Goal: Check status: Check status

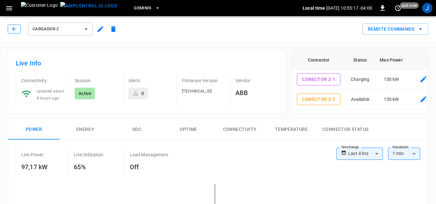
click at [14, 28] on icon "button" at bounding box center [14, 29] width 6 height 6
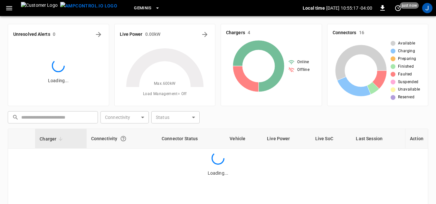
scroll to position [92, 0]
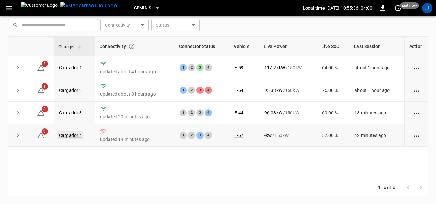
click at [66, 136] on link "Cargador 4" at bounding box center [71, 135] width 26 height 8
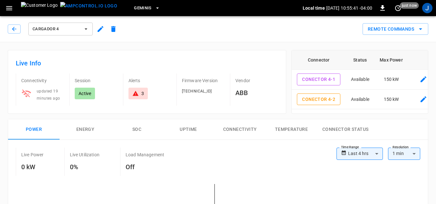
click at [86, 94] on p "Active" at bounding box center [85, 93] width 13 height 6
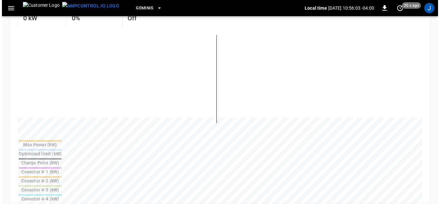
scroll to position [129, 0]
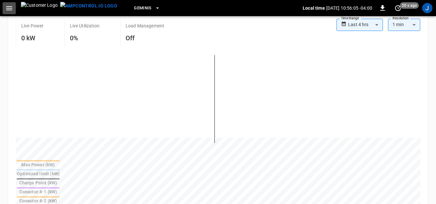
click at [9, 8] on icon "button" at bounding box center [9, 8] width 6 height 4
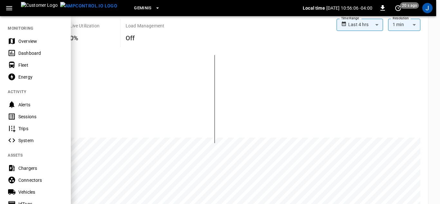
click at [22, 52] on div "Dashboard" at bounding box center [40, 53] width 45 height 6
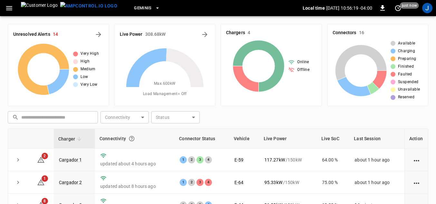
click at [293, 70] on icon at bounding box center [291, 69] width 6 height 5
click at [292, 61] on icon at bounding box center [291, 62] width 6 height 6
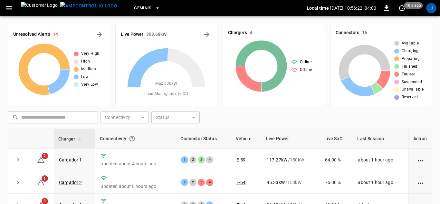
click at [130, 119] on body "Geminis Local time [DATE] 10:56:22 -04:00 0 10 s ago J Unresolved Alerts 14 Ver…" at bounding box center [220, 148] width 440 height 296
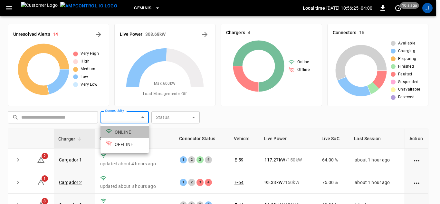
click at [119, 133] on li "ONLINE" at bounding box center [124, 132] width 48 height 12
type input "******"
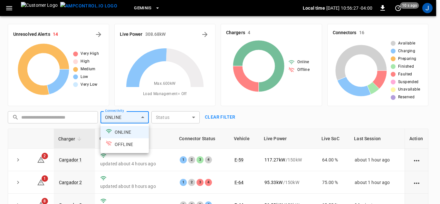
click at [262, 110] on div at bounding box center [220, 102] width 440 height 204
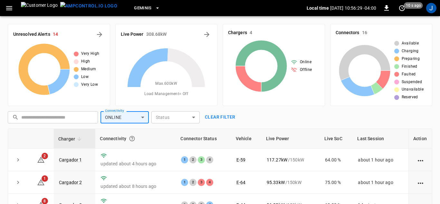
click at [142, 118] on body "Geminis Local time [DATE] 10:56:29 -04:00 0 10 s ago J Unresolved Alerts 14 Ver…" at bounding box center [220, 148] width 440 height 296
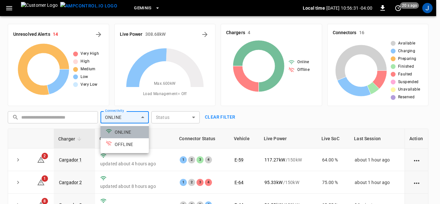
click at [120, 131] on li "ONLINE" at bounding box center [124, 132] width 48 height 12
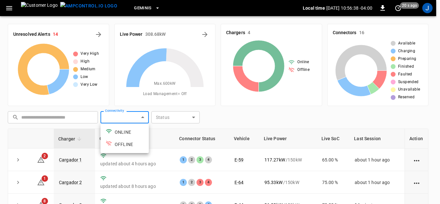
drag, startPoint x: 224, startPoint y: 116, endPoint x: 439, endPoint y: 129, distance: 215.7
click at [329, 140] on div at bounding box center [220, 102] width 440 height 204
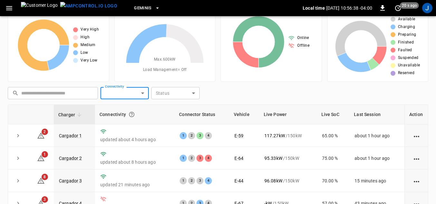
scroll to position [92, 0]
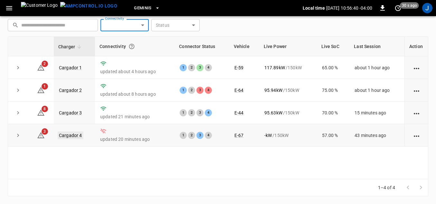
click at [72, 133] on link "Cargador 4" at bounding box center [71, 135] width 26 height 8
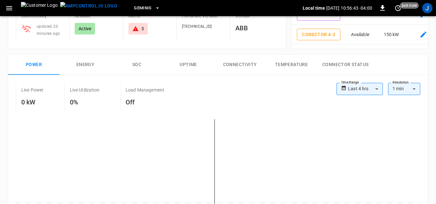
scroll to position [64, 0]
click at [232, 63] on button "Connectivity" at bounding box center [240, 65] width 52 height 21
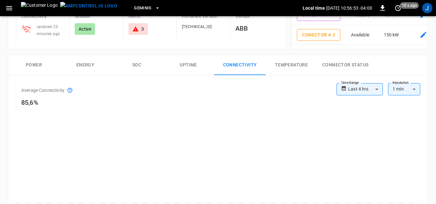
click at [89, 30] on p "Active" at bounding box center [85, 29] width 13 height 6
click at [58, 29] on div "updated 20 minutes ago" at bounding box center [48, 27] width 33 height 19
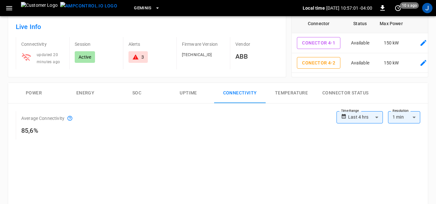
scroll to position [0, 0]
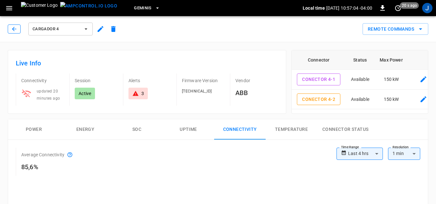
click at [14, 28] on icon "button" at bounding box center [14, 29] width 4 height 4
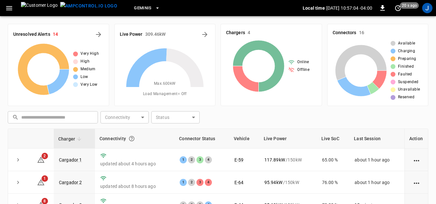
scroll to position [92, 0]
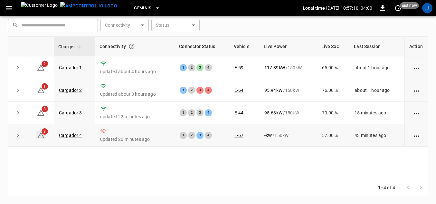
click at [42, 137] on icon at bounding box center [41, 135] width 8 height 8
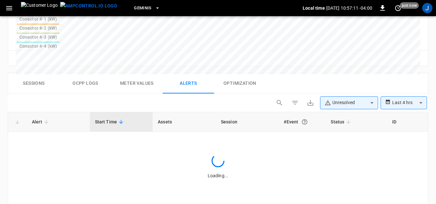
scroll to position [306, 0]
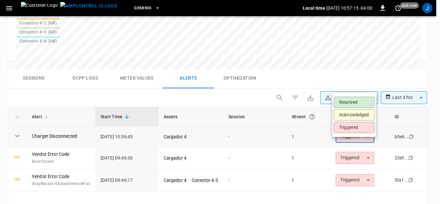
click at [329, 100] on li "Resolved" at bounding box center [353, 102] width 41 height 11
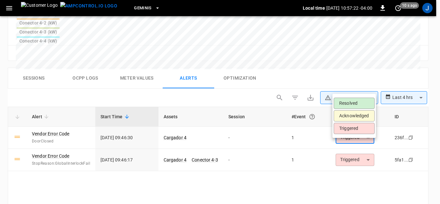
click at [329, 104] on li "Resolved" at bounding box center [353, 103] width 41 height 11
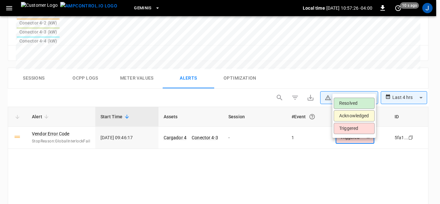
click at [329, 104] on li "Resolved" at bounding box center [353, 103] width 41 height 11
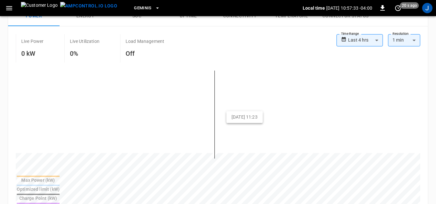
scroll to position [17, 0]
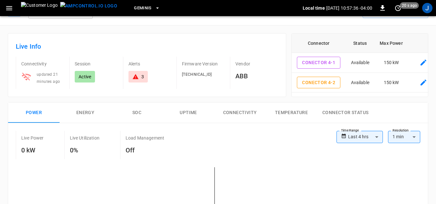
click at [83, 77] on p "Active" at bounding box center [85, 76] width 13 height 6
click at [80, 65] on p "Session" at bounding box center [96, 64] width 43 height 6
click at [38, 79] on span "updated 21 minutes ago" at bounding box center [48, 78] width 23 height 12
click at [28, 74] on icon at bounding box center [26, 77] width 9 height 8
click at [234, 111] on button "Connectivity" at bounding box center [240, 112] width 52 height 21
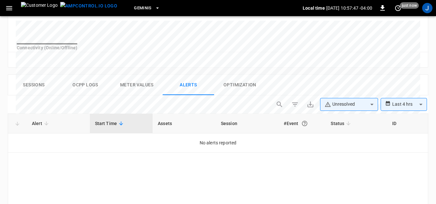
scroll to position [274, 0]
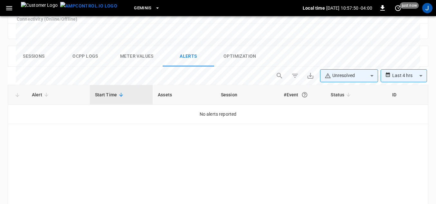
click at [119, 98] on icon at bounding box center [121, 95] width 6 height 6
click at [43, 98] on icon at bounding box center [46, 95] width 6 height 6
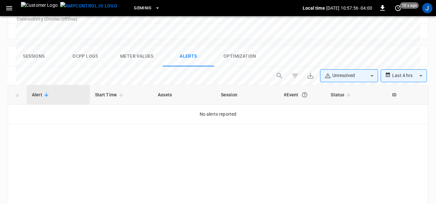
click at [169, 100] on th "Assets" at bounding box center [184, 95] width 63 height 20
click at [237, 100] on th "Session" at bounding box center [247, 95] width 63 height 20
click at [329, 98] on icon at bounding box center [348, 95] width 6 height 6
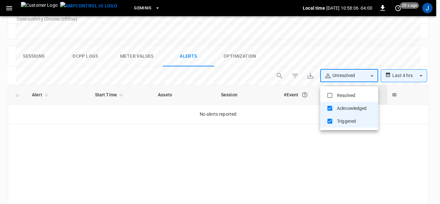
type input "*********"
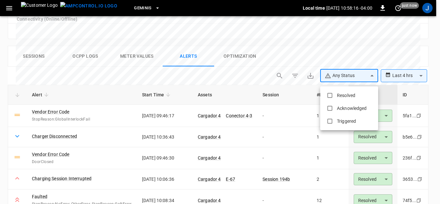
click at [47, 114] on div at bounding box center [220, 102] width 440 height 204
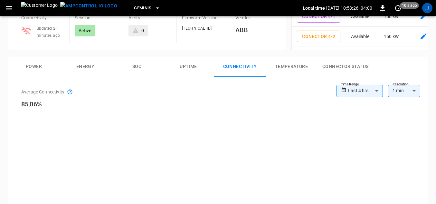
scroll to position [0, 0]
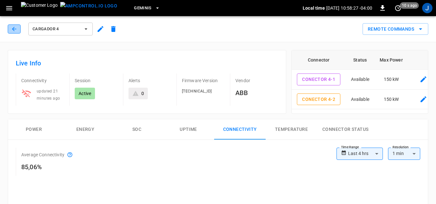
click at [16, 30] on icon "button" at bounding box center [14, 29] width 6 height 6
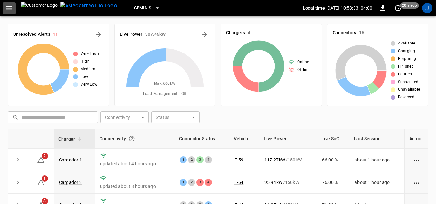
click at [9, 9] on icon "button" at bounding box center [9, 8] width 8 height 8
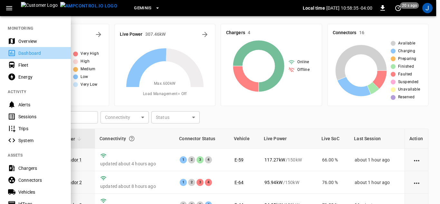
click at [27, 54] on div "Dashboard" at bounding box center [40, 53] width 45 height 6
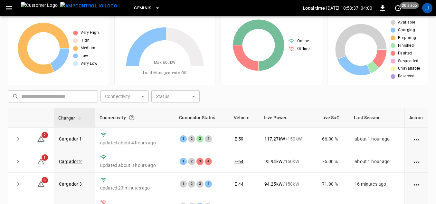
scroll to position [32, 0]
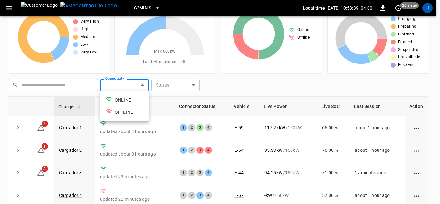
click at [143, 86] on body "Geminis Local time [DATE] 10:58:39 -04:00 0 20 s ago J Unresolved Alerts 11 Ver…" at bounding box center [220, 116] width 440 height 296
click at [143, 86] on div at bounding box center [220, 102] width 440 height 204
click at [141, 85] on body "Geminis Local time [DATE] 10:58:40 -04:00 0 20 s ago J Unresolved Alerts 11 Ver…" at bounding box center [220, 116] width 440 height 296
click at [141, 85] on div at bounding box center [220, 102] width 440 height 204
click at [141, 85] on body "Geminis Local time [DATE] 10:58:41 -04:00 0 just now J Unresolved Alerts 11 Ver…" at bounding box center [220, 116] width 440 height 296
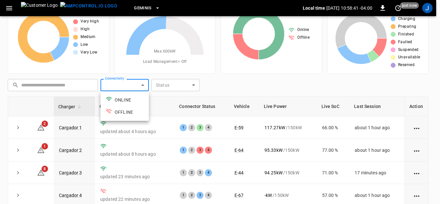
click at [141, 85] on div at bounding box center [220, 102] width 440 height 204
click at [141, 85] on body "Geminis Local time [DATE] 10:58:41 -04:00 0 just now J Unresolved Alerts 11 Ver…" at bounding box center [220, 116] width 440 height 296
click at [141, 85] on div at bounding box center [220, 102] width 440 height 204
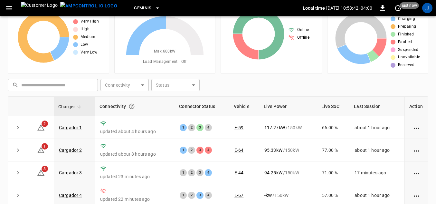
click at [141, 85] on div at bounding box center [218, 102] width 436 height 204
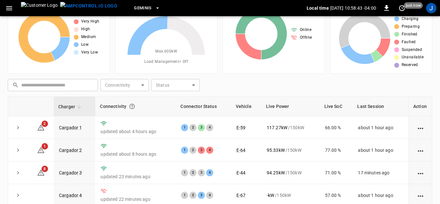
click at [141, 84] on body "Geminis Local time [DATE] 10:58:43 -04:00 0 just now J Unresolved Alerts 11 Ver…" at bounding box center [220, 116] width 440 height 296
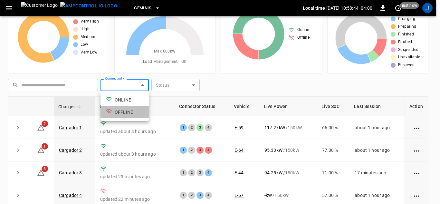
click at [131, 112] on li "OFFLINE" at bounding box center [124, 112] width 48 height 12
type input "*******"
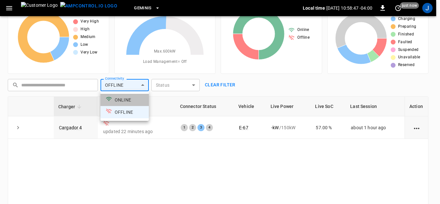
click at [127, 99] on li "ONLINE" at bounding box center [124, 100] width 48 height 12
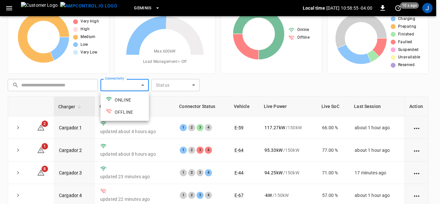
click at [216, 75] on div at bounding box center [220, 102] width 440 height 204
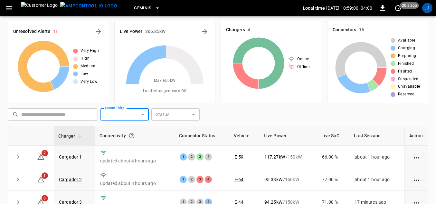
scroll to position [0, 0]
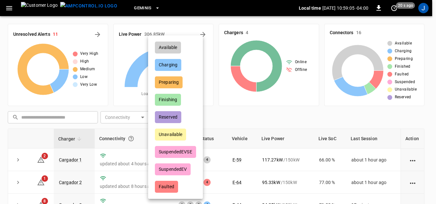
click at [194, 117] on body "Geminis Local time [DATE] 10:59:05 -04:00 0 20 s ago J Unresolved Alerts 11 Ver…" at bounding box center [218, 148] width 436 height 296
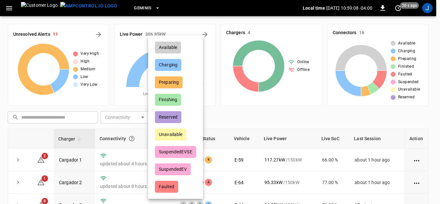
click at [175, 46] on div "Available" at bounding box center [168, 48] width 26 height 12
click at [214, 81] on div at bounding box center [220, 102] width 440 height 204
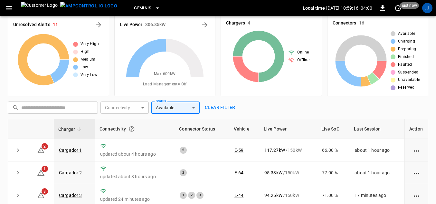
scroll to position [32, 0]
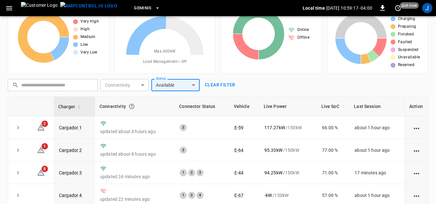
click at [194, 86] on body "Geminis Local time [DATE] 10:59:17 -04:00 0 just now J Unresolved Alerts 11 Ver…" at bounding box center [218, 116] width 436 height 296
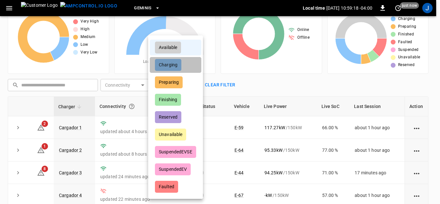
click at [171, 65] on div "Charging" at bounding box center [168, 65] width 26 height 12
drag, startPoint x: 171, startPoint y: 65, endPoint x: 202, endPoint y: 55, distance: 32.7
click at [171, 65] on div "Charging" at bounding box center [168, 65] width 26 height 12
type input "*********"
click at [226, 61] on div at bounding box center [220, 102] width 440 height 204
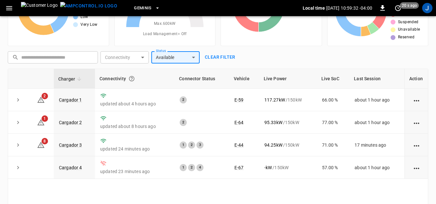
scroll to position [0, 0]
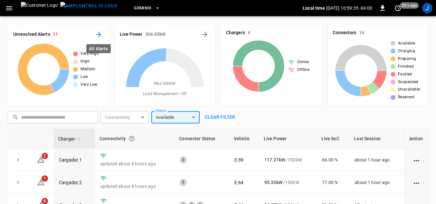
click at [101, 33] on icon "All Alerts" at bounding box center [99, 35] width 8 height 8
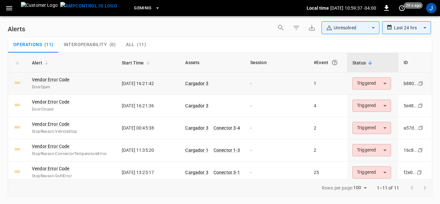
click at [329, 84] on body "**********" at bounding box center [220, 101] width 440 height 202
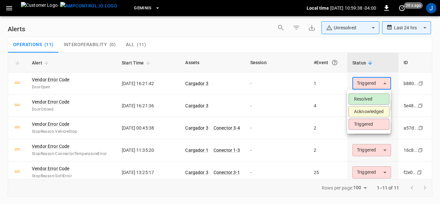
click at [329, 98] on li "Resolved" at bounding box center [368, 98] width 41 height 11
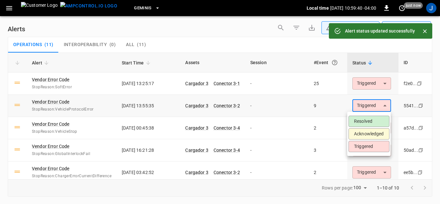
click at [329, 106] on body "**********" at bounding box center [220, 101] width 440 height 202
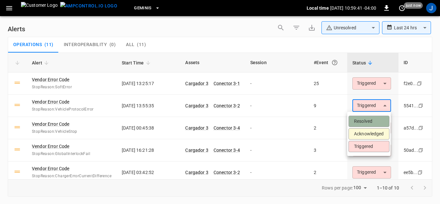
click at [329, 120] on li "Resolved" at bounding box center [368, 121] width 41 height 11
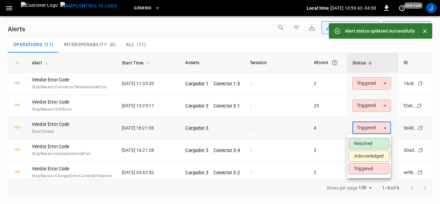
click at [329, 126] on body "**********" at bounding box center [220, 101] width 440 height 202
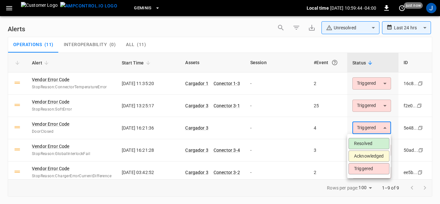
click at [329, 145] on li "Resolved" at bounding box center [368, 143] width 41 height 11
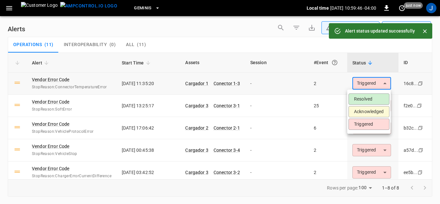
click at [329, 83] on body "**********" at bounding box center [220, 101] width 440 height 202
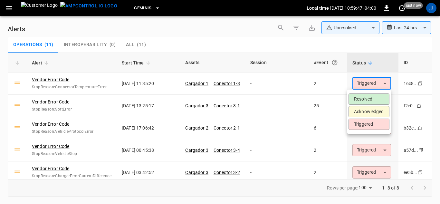
click at [329, 97] on li "Resolved" at bounding box center [368, 98] width 41 height 11
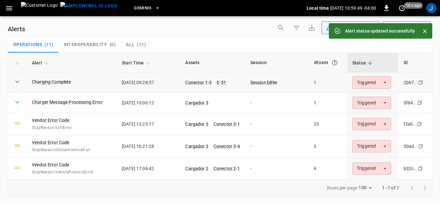
click at [329, 82] on body "**********" at bounding box center [220, 101] width 440 height 202
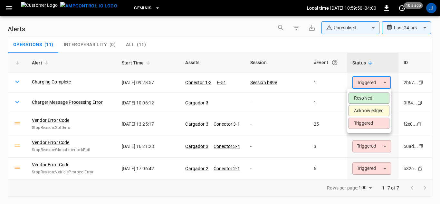
click at [329, 98] on li "Resolved" at bounding box center [368, 97] width 41 height 11
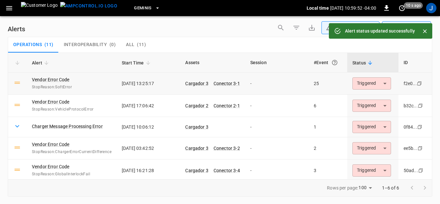
click at [329, 82] on body "**********" at bounding box center [220, 101] width 440 height 202
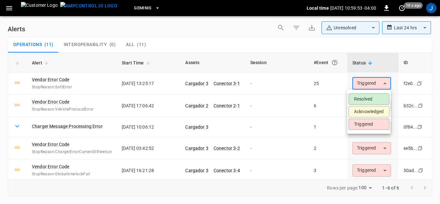
click at [329, 98] on li "Resolved" at bounding box center [368, 98] width 41 height 11
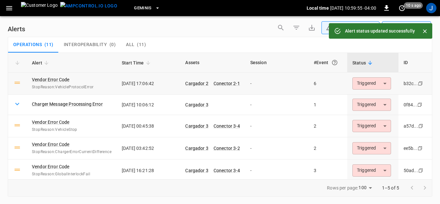
click at [329, 82] on body "**********" at bounding box center [220, 101] width 440 height 202
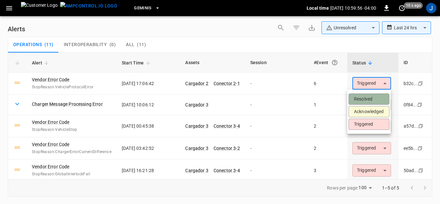
click at [329, 98] on li "Resolved" at bounding box center [368, 98] width 41 height 11
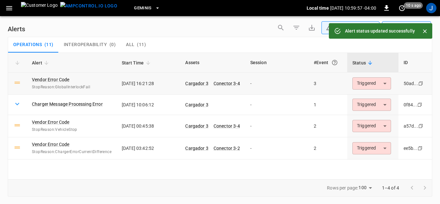
click at [329, 83] on body "**********" at bounding box center [220, 101] width 440 height 202
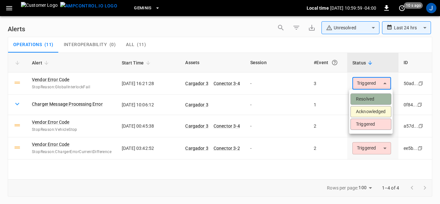
click at [329, 98] on li "Resolved" at bounding box center [370, 98] width 41 height 11
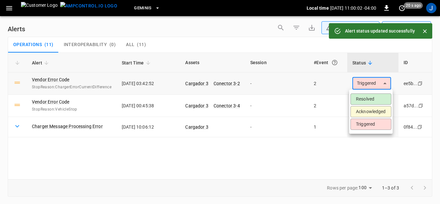
click at [329, 82] on body "**********" at bounding box center [220, 101] width 440 height 202
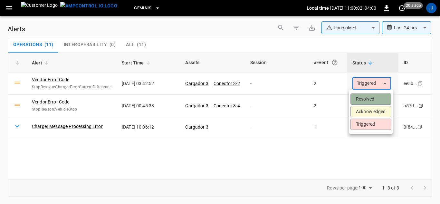
click at [329, 99] on li "Resolved" at bounding box center [370, 98] width 41 height 11
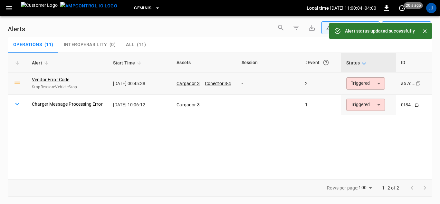
click at [329, 81] on body "**********" at bounding box center [220, 101] width 440 height 202
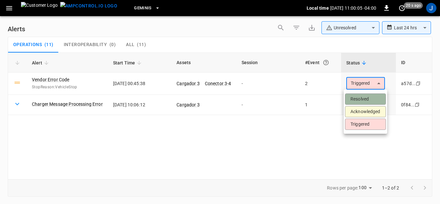
click at [329, 99] on li "Resolved" at bounding box center [365, 98] width 41 height 11
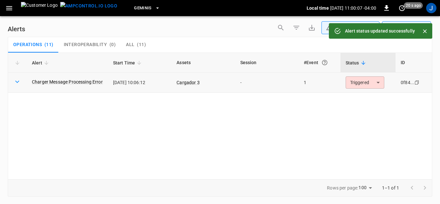
click at [329, 81] on body "**********" at bounding box center [220, 101] width 440 height 202
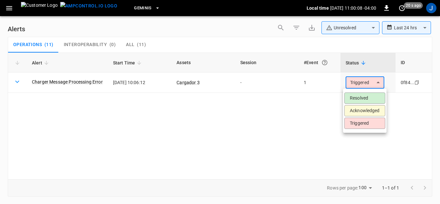
click at [329, 99] on li "Resolved" at bounding box center [364, 97] width 41 height 11
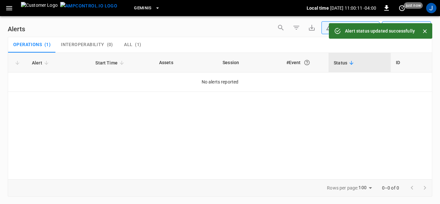
click at [129, 45] on span "All" at bounding box center [128, 45] width 8 height 6
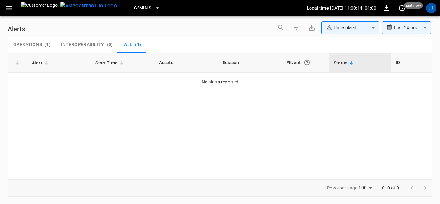
click at [136, 43] on span "( 1 )" at bounding box center [138, 45] width 6 height 6
click at [297, 63] on div "#Event" at bounding box center [304, 63] width 37 height 12
click at [237, 61] on th "Session" at bounding box center [248, 63] width 63 height 20
click at [170, 64] on th "Assets" at bounding box center [185, 63] width 63 height 20
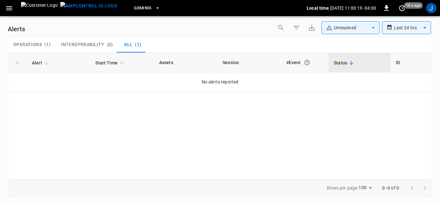
click at [109, 62] on span "Start Time" at bounding box center [110, 63] width 31 height 8
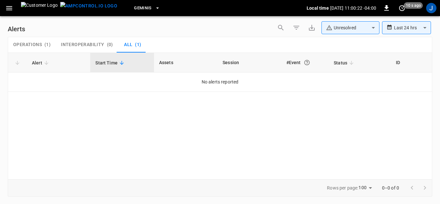
click at [39, 61] on span "Alert" at bounding box center [41, 63] width 19 height 8
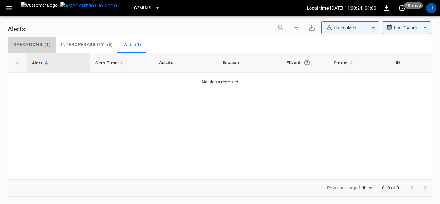
click at [35, 43] on span "Operations" at bounding box center [27, 45] width 29 height 6
click at [18, 62] on icon at bounding box center [17, 63] width 6 height 6
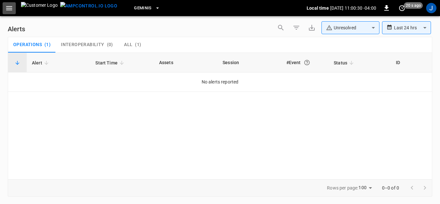
click at [9, 7] on icon "button" at bounding box center [9, 8] width 8 height 8
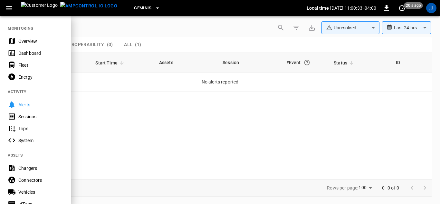
click at [27, 54] on div "Dashboard" at bounding box center [40, 53] width 45 height 6
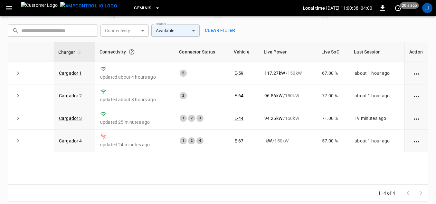
scroll to position [92, 0]
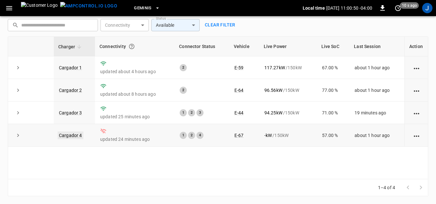
click at [67, 134] on link "Cargador 4" at bounding box center [71, 135] width 26 height 8
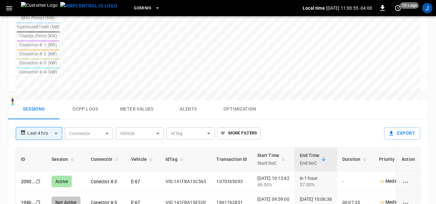
scroll to position [290, 0]
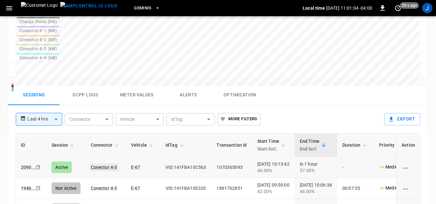
click at [97, 163] on link "Conector 4-3" at bounding box center [103, 167] width 29 height 8
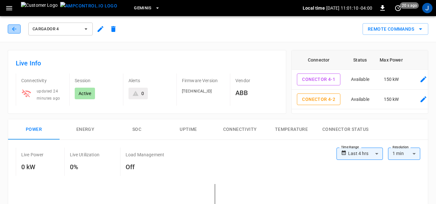
click at [13, 28] on icon "button" at bounding box center [14, 29] width 6 height 6
click at [13, 29] on icon "button" at bounding box center [14, 29] width 4 height 4
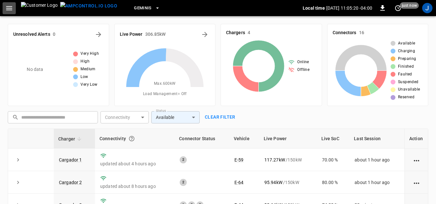
click at [8, 8] on icon "button" at bounding box center [9, 8] width 6 height 4
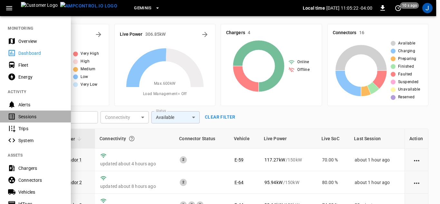
click at [21, 117] on div "Sessions" at bounding box center [40, 116] width 45 height 6
